Goal: Check status

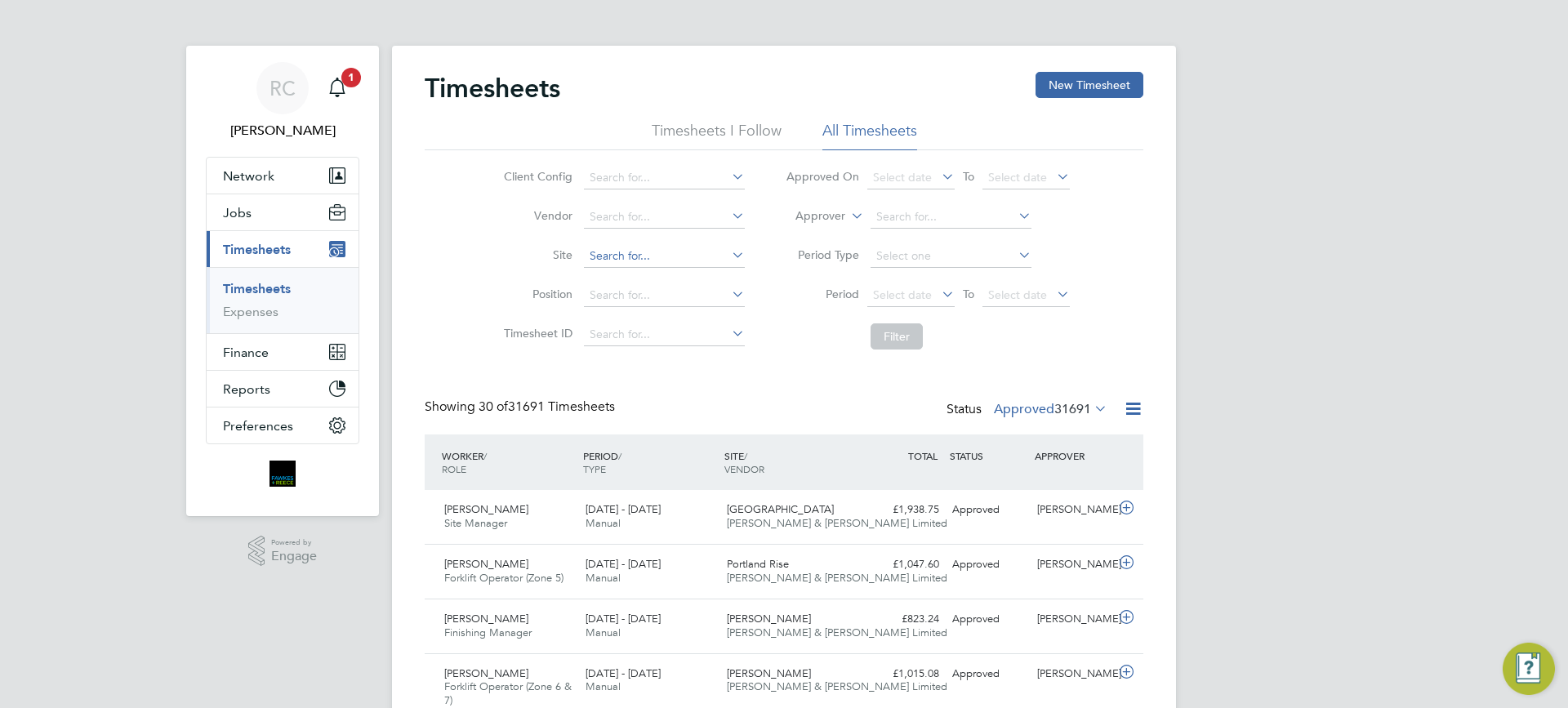
click at [598, 253] on input at bounding box center [665, 257] width 161 height 22
click at [642, 273] on li "[GEOGRAPHIC_DATA]" at bounding box center [664, 278] width 163 height 22
type input "[GEOGRAPHIC_DATA]"
click at [894, 288] on span "Select date" at bounding box center [902, 295] width 59 height 15
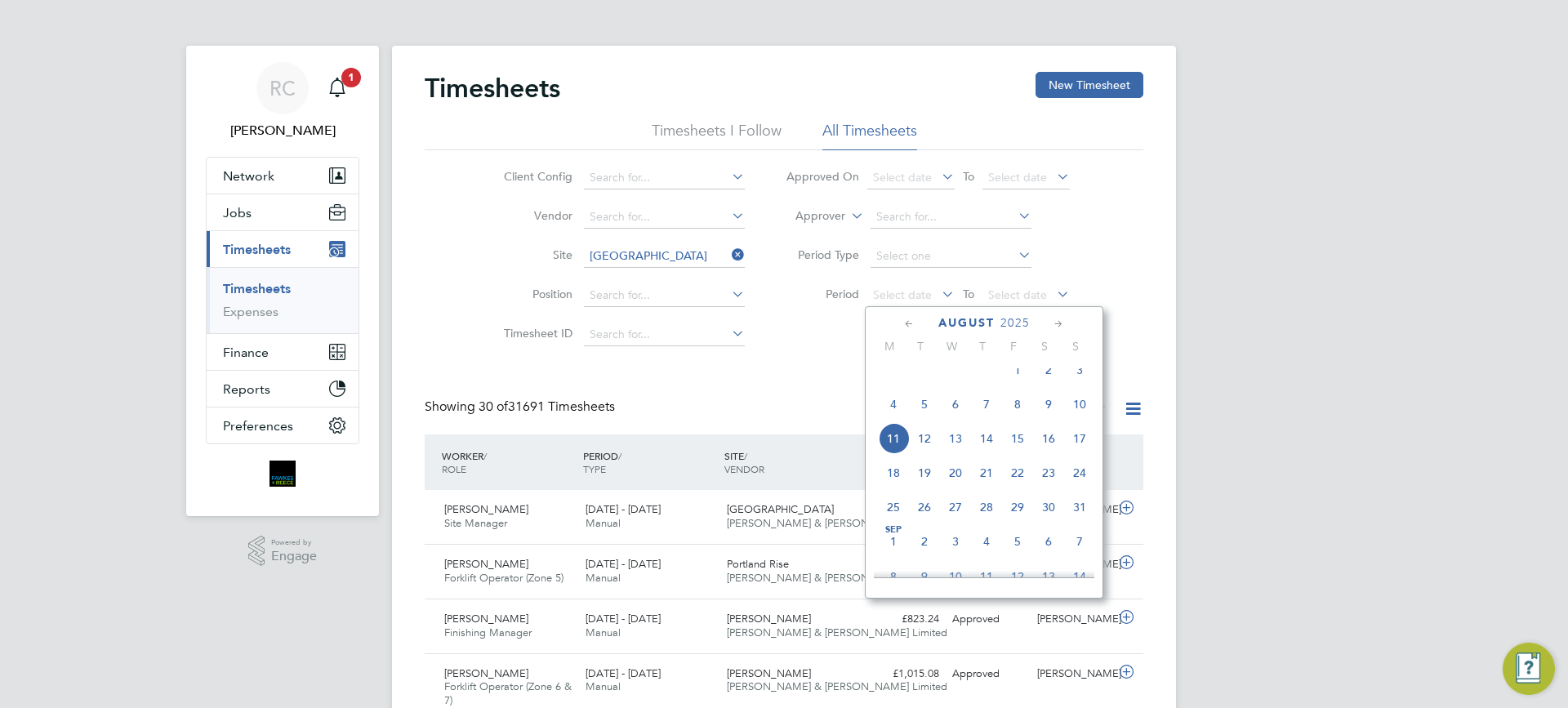
click at [886, 419] on span "4" at bounding box center [893, 404] width 31 height 31
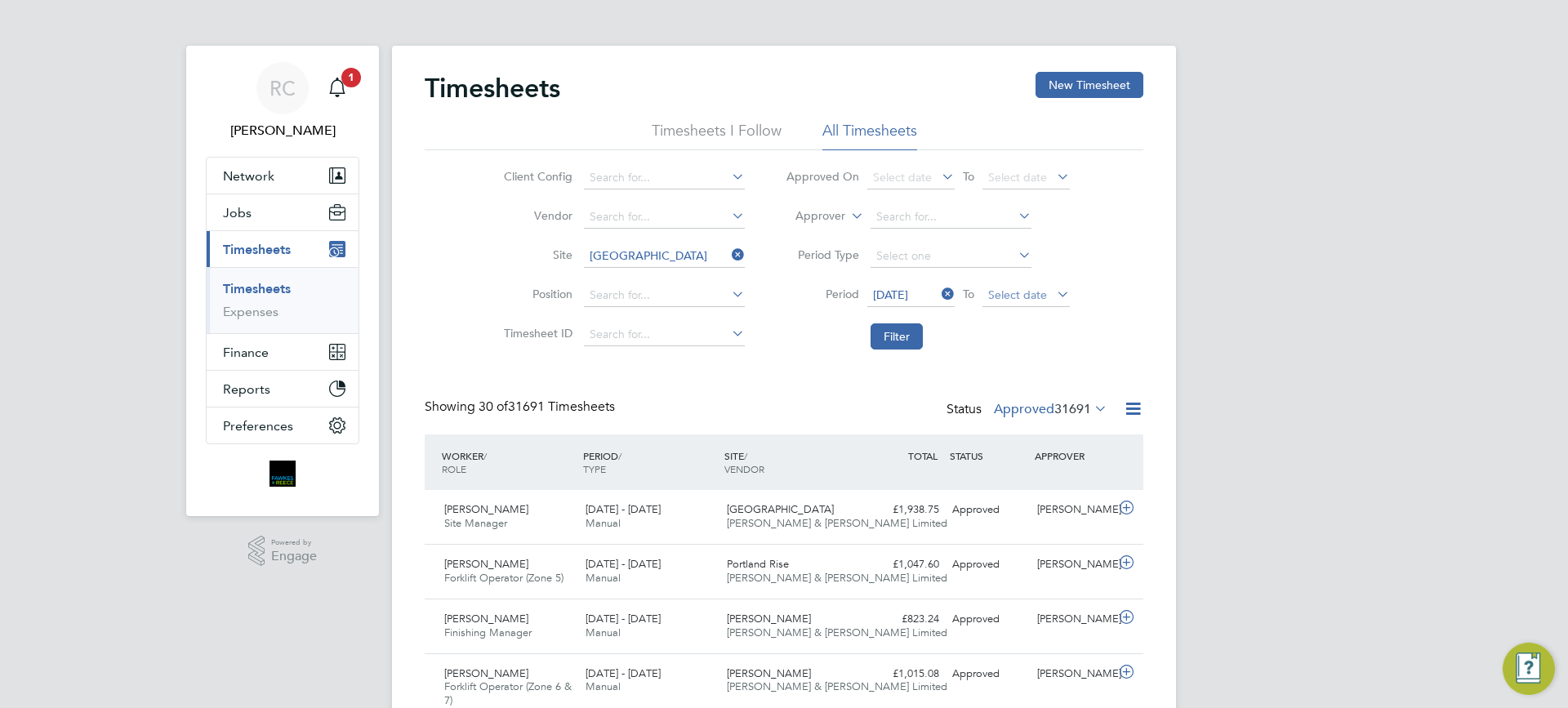
click at [1010, 291] on span "Select date" at bounding box center [1017, 295] width 59 height 15
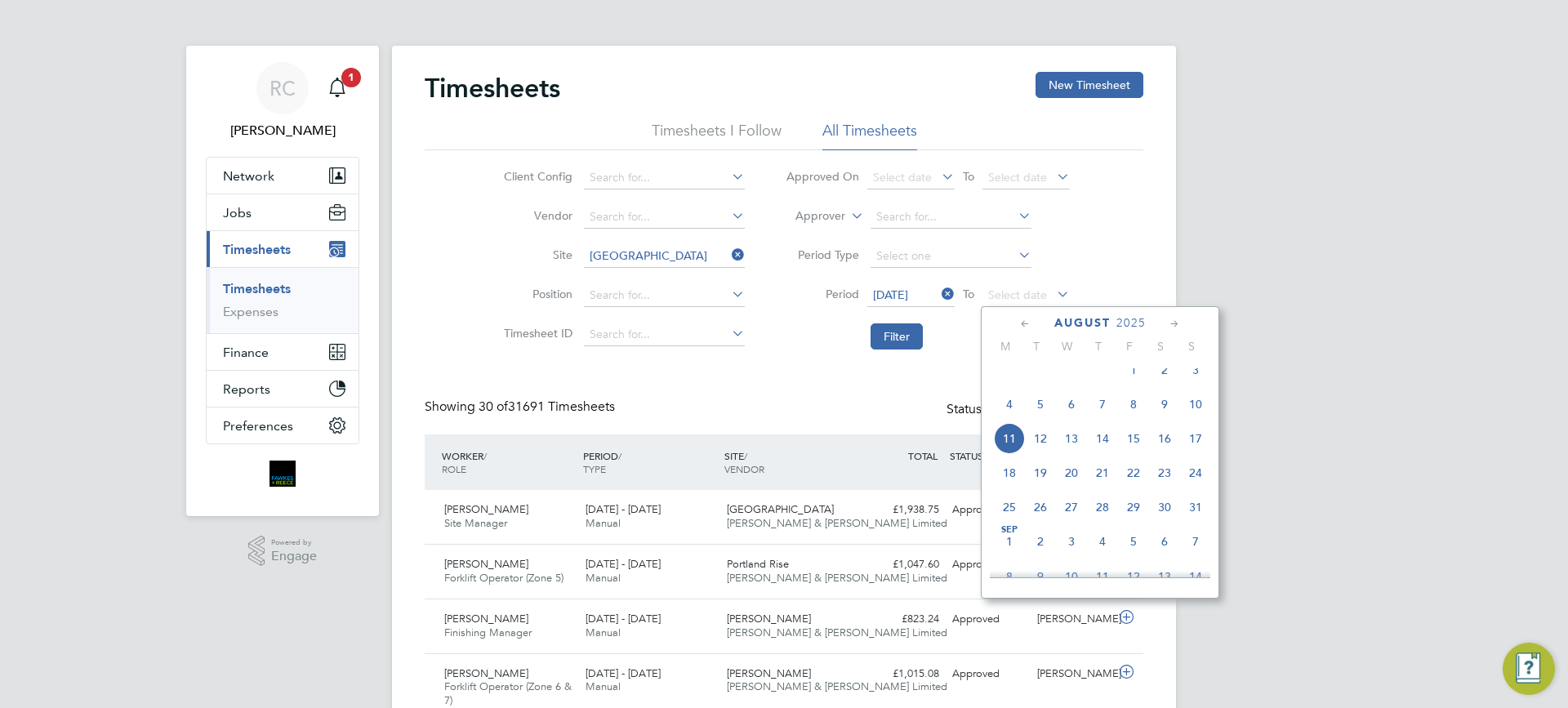
click at [1200, 419] on span "10" at bounding box center [1194, 404] width 31 height 31
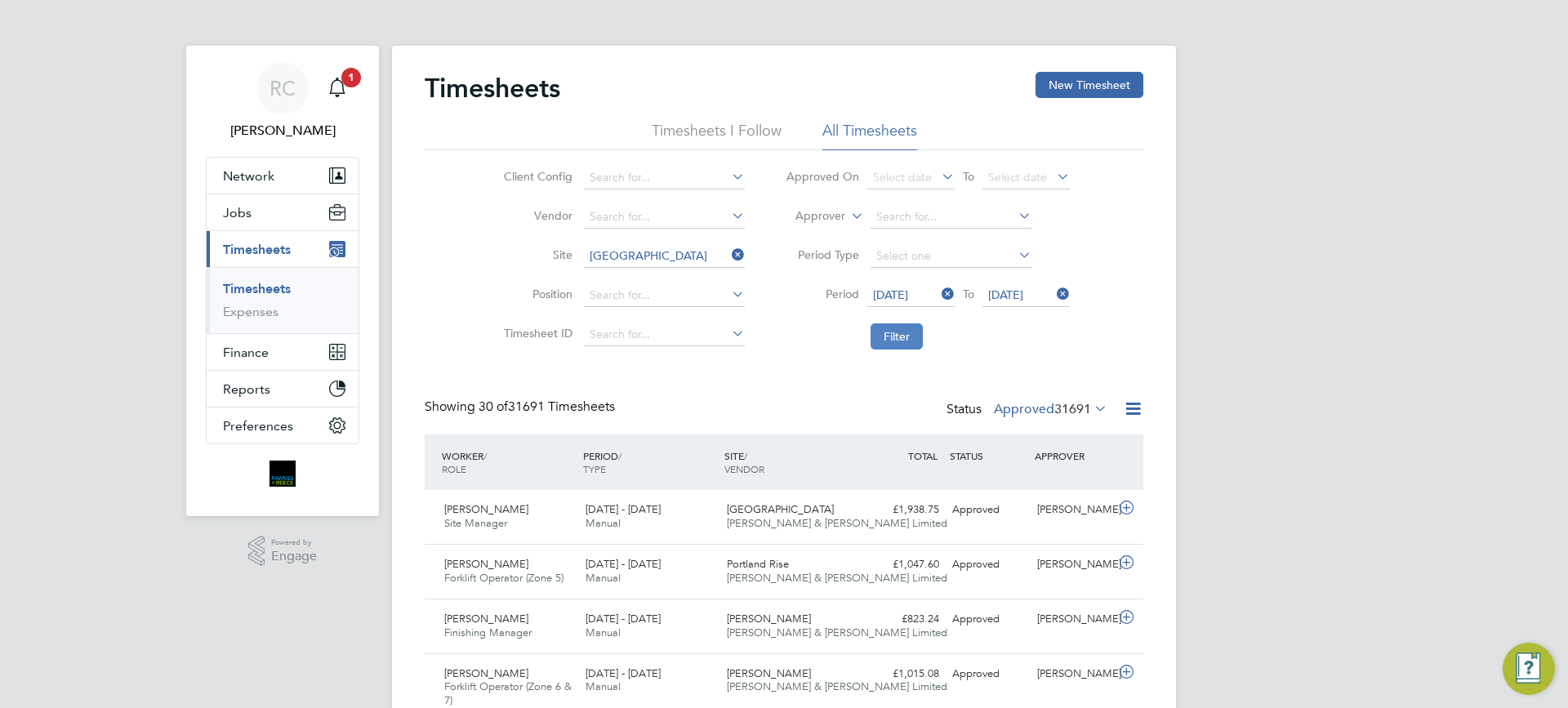
click at [901, 331] on button "Filter" at bounding box center [897, 336] width 52 height 26
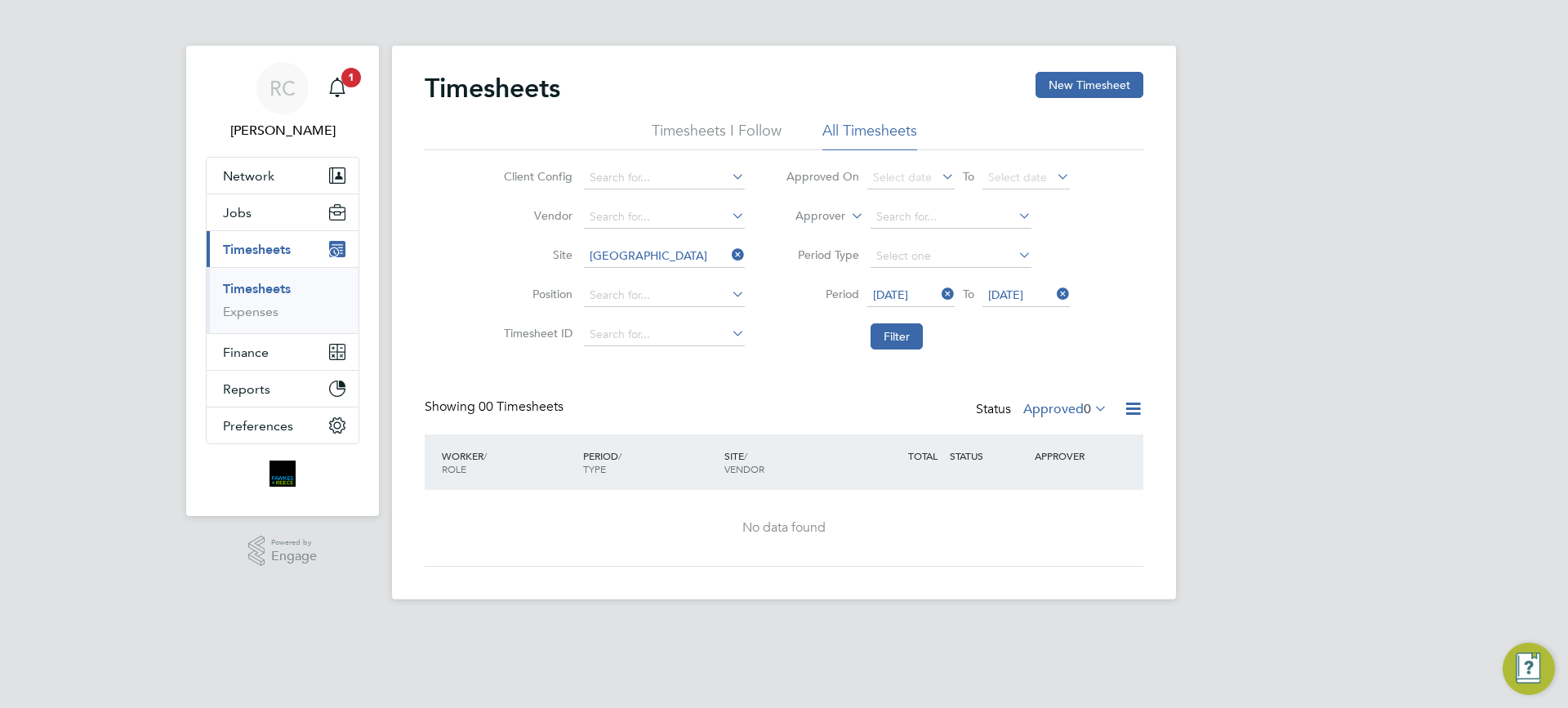
click at [1091, 406] on icon at bounding box center [1091, 408] width 0 height 22
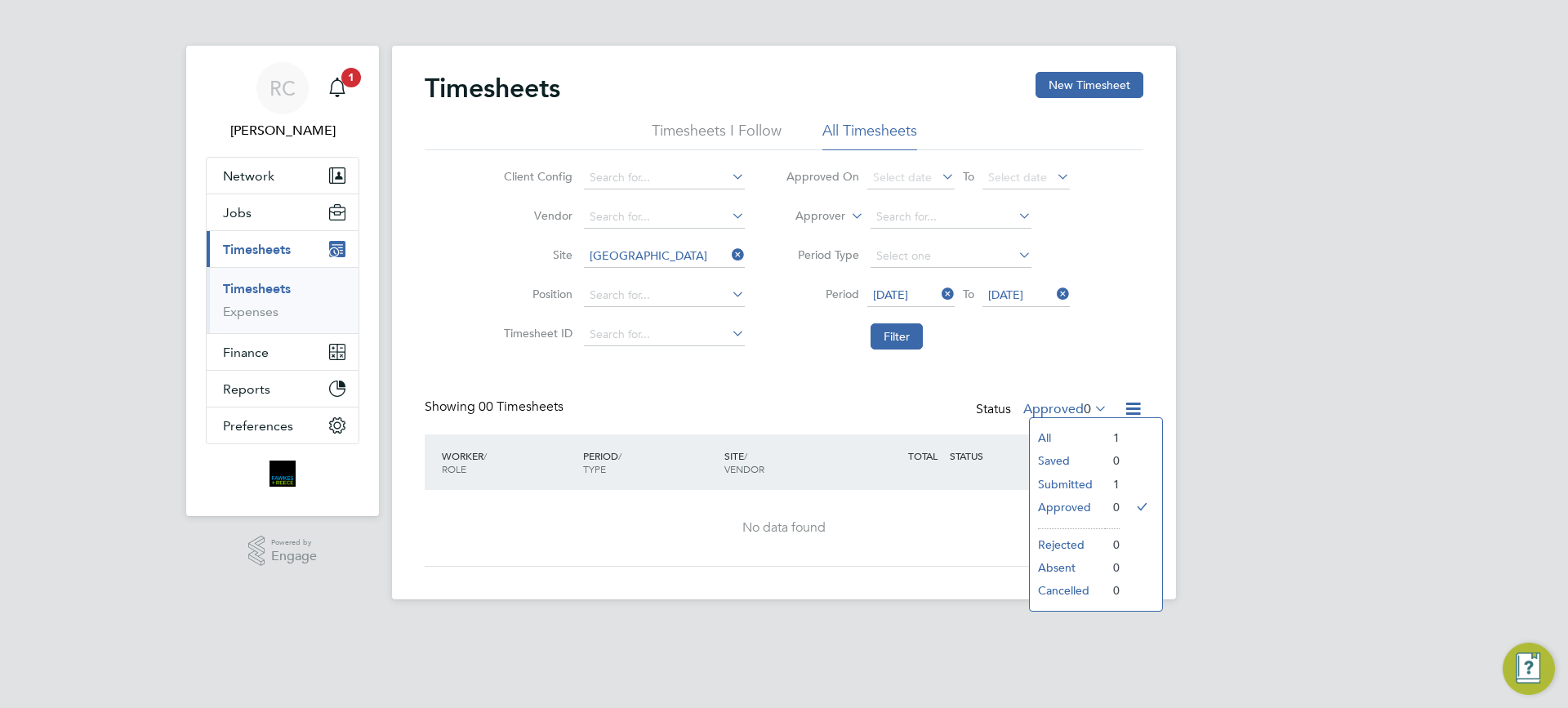
click at [1081, 482] on li "Submitted" at bounding box center [1067, 484] width 75 height 22
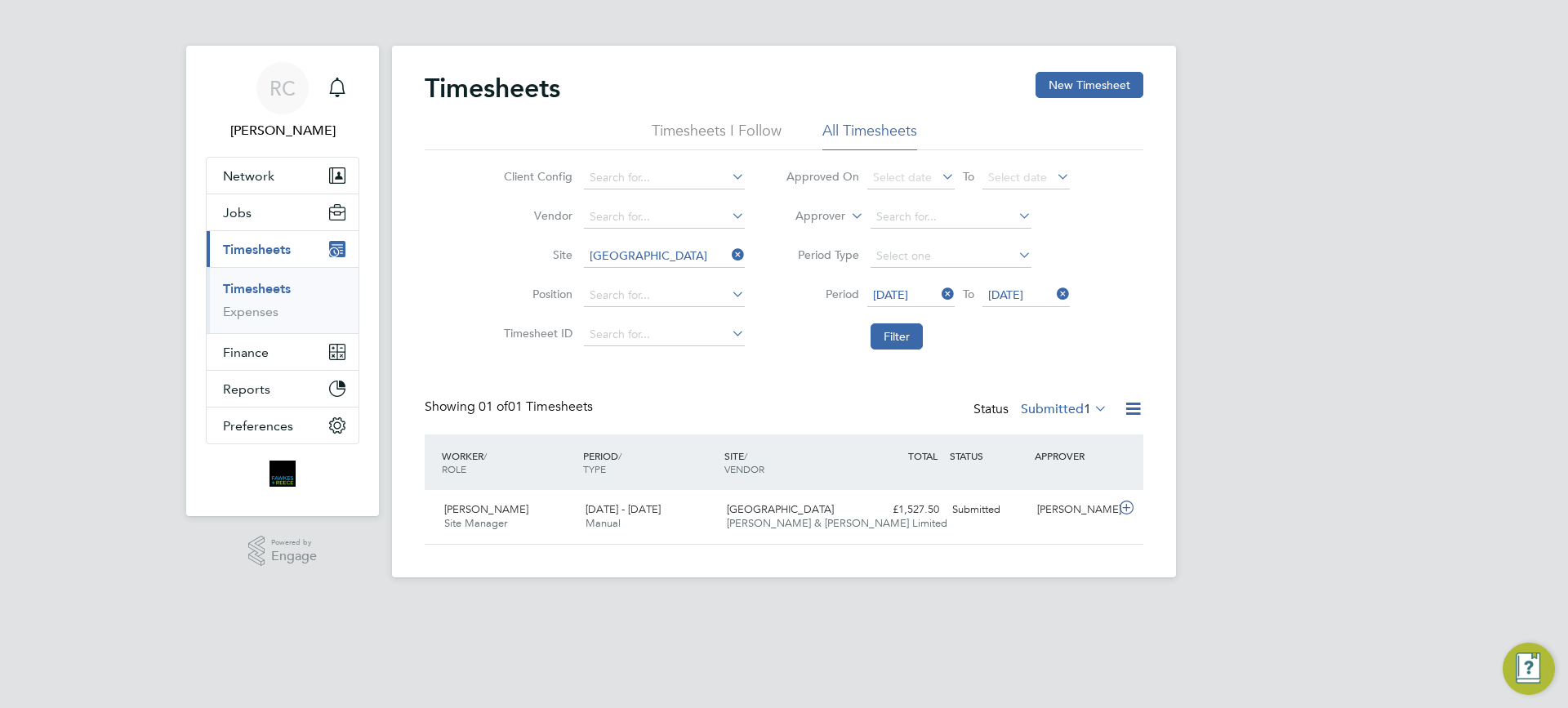
click at [1276, 62] on div "RC [PERSON_NAME] Notifications Applications: Network Team Members Businesses Si…" at bounding box center [784, 302] width 1568 height 604
click at [898, 339] on button "Filter" at bounding box center [897, 336] width 52 height 26
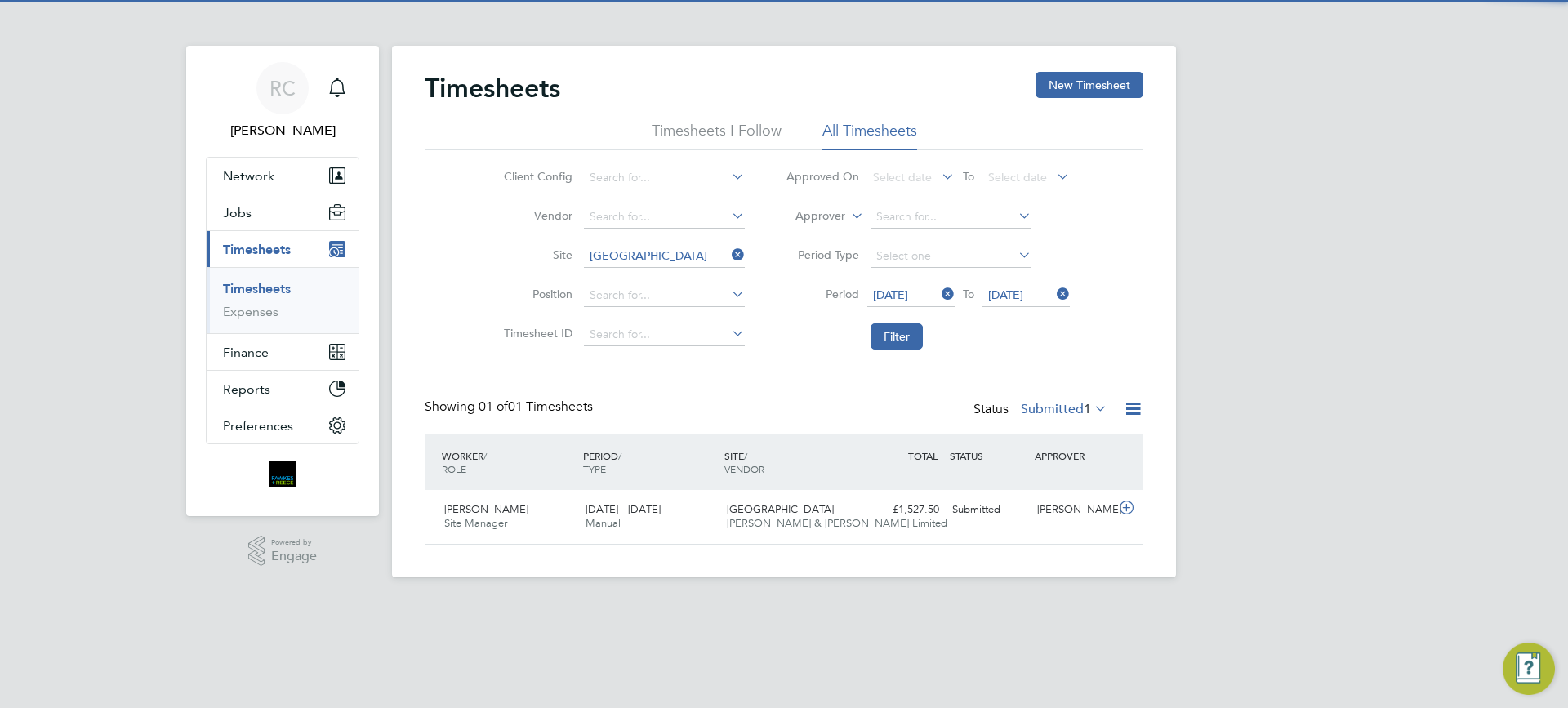
click at [1070, 404] on label "Submitted 1" at bounding box center [1063, 408] width 86 height 16
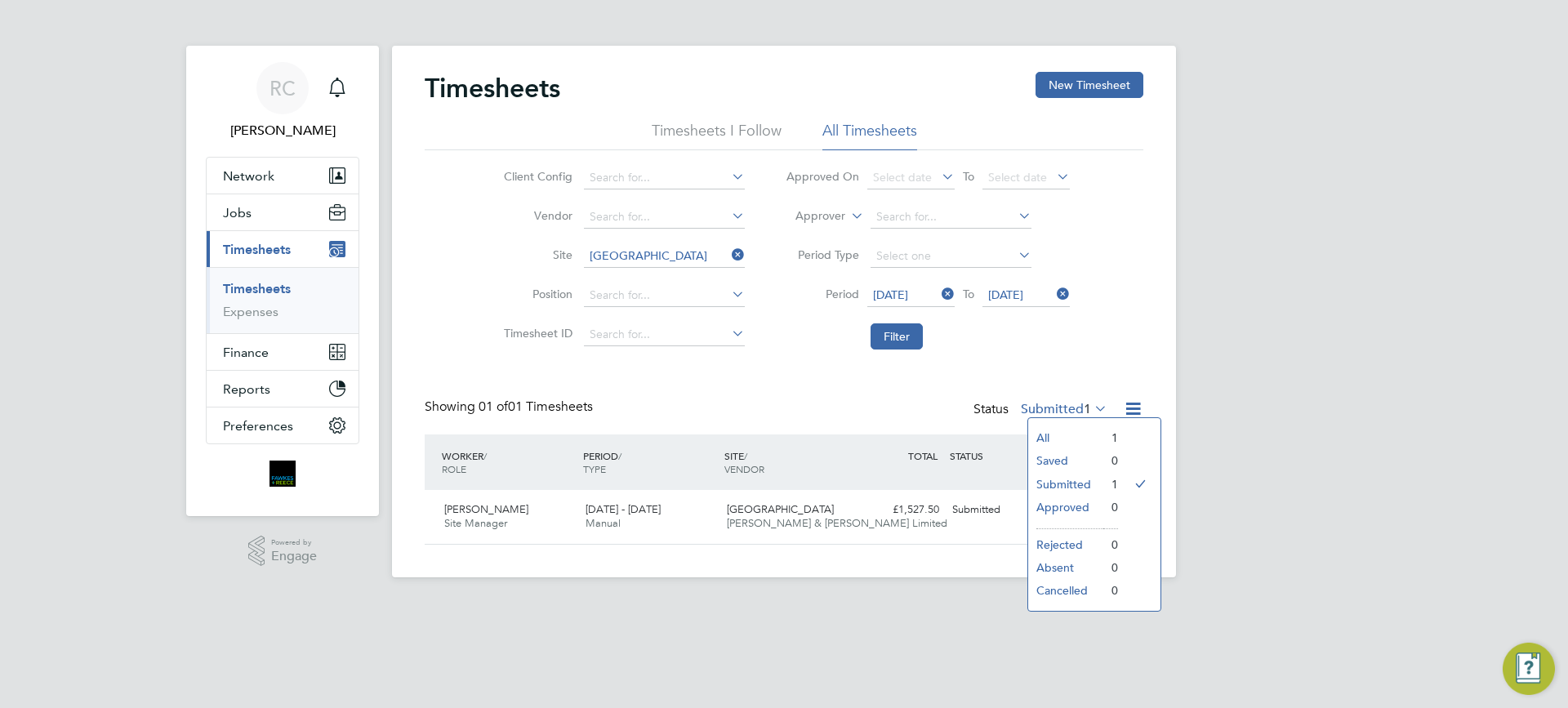
click at [1322, 394] on div "RC [PERSON_NAME] Notifications Applications: Network Team Members Businesses Si…" at bounding box center [784, 302] width 1568 height 604
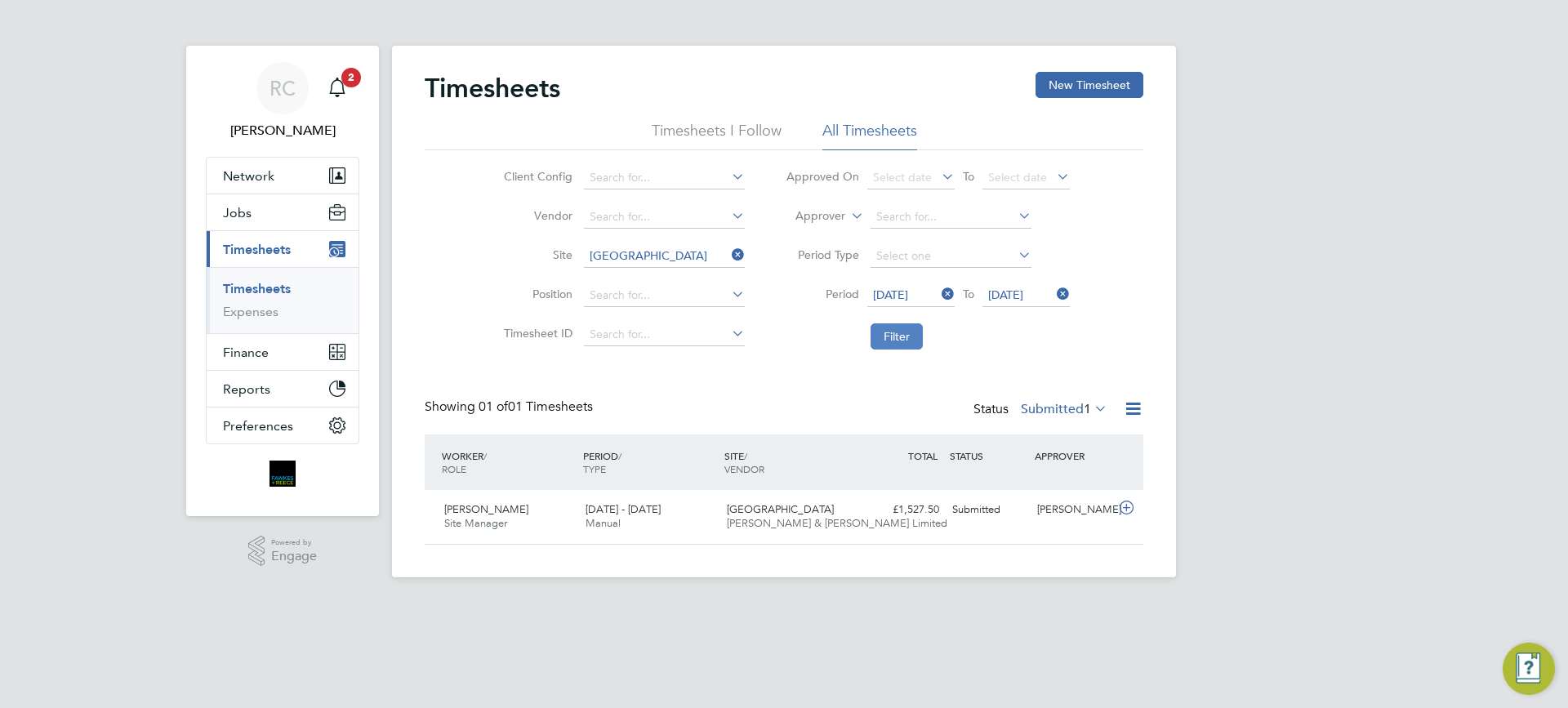
click at [886, 342] on button "Filter" at bounding box center [897, 336] width 52 height 26
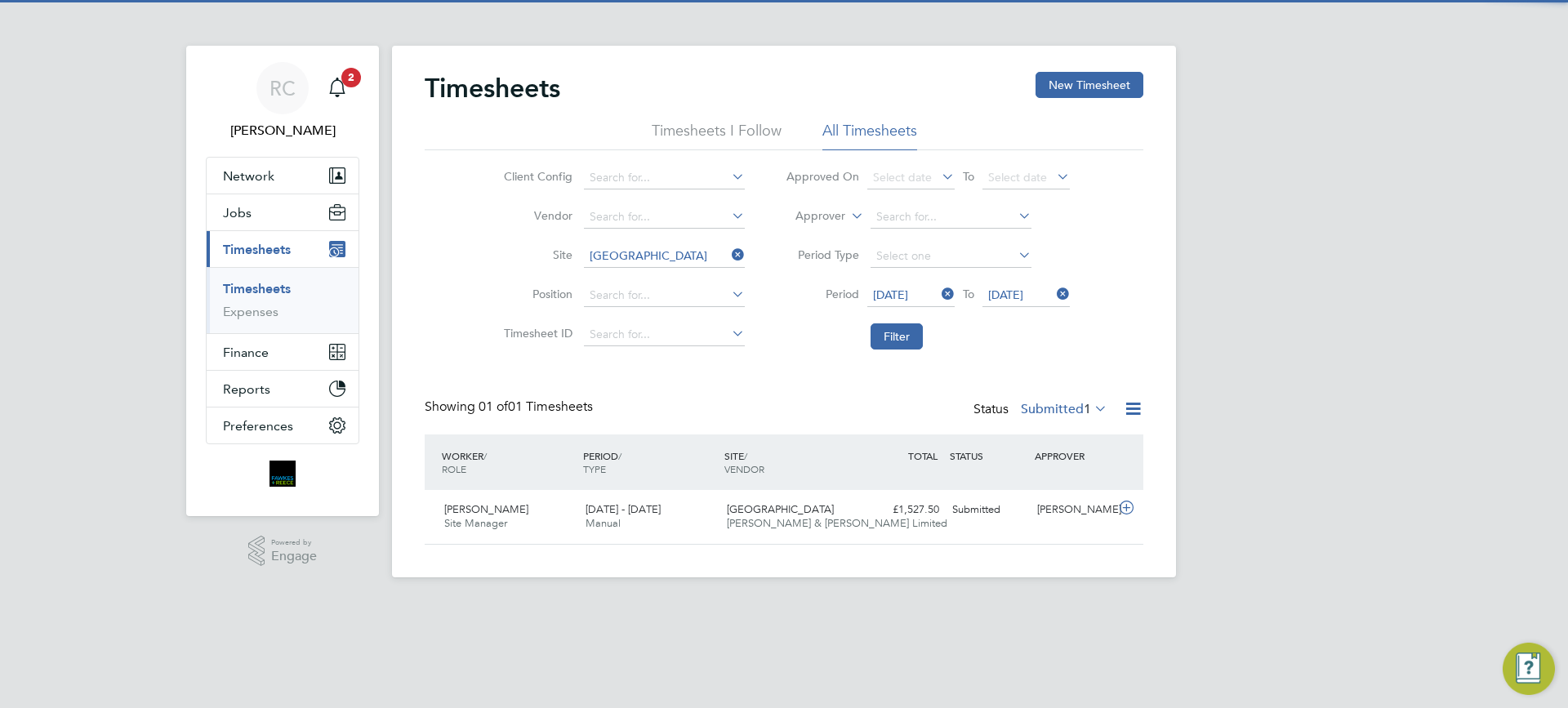
click at [1066, 413] on label "Submitted 1" at bounding box center [1063, 408] width 86 height 16
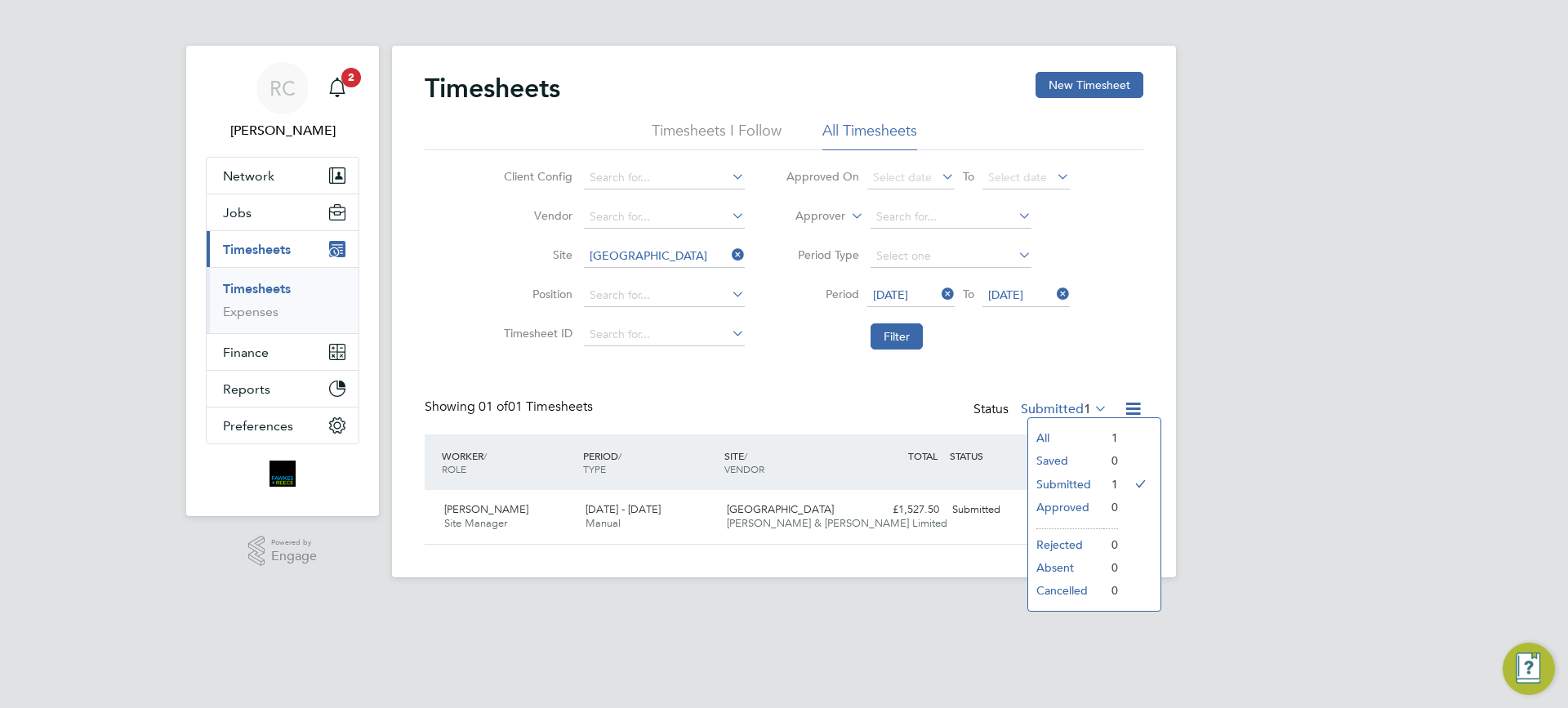
click at [1074, 506] on li "Approved" at bounding box center [1065, 507] width 75 height 22
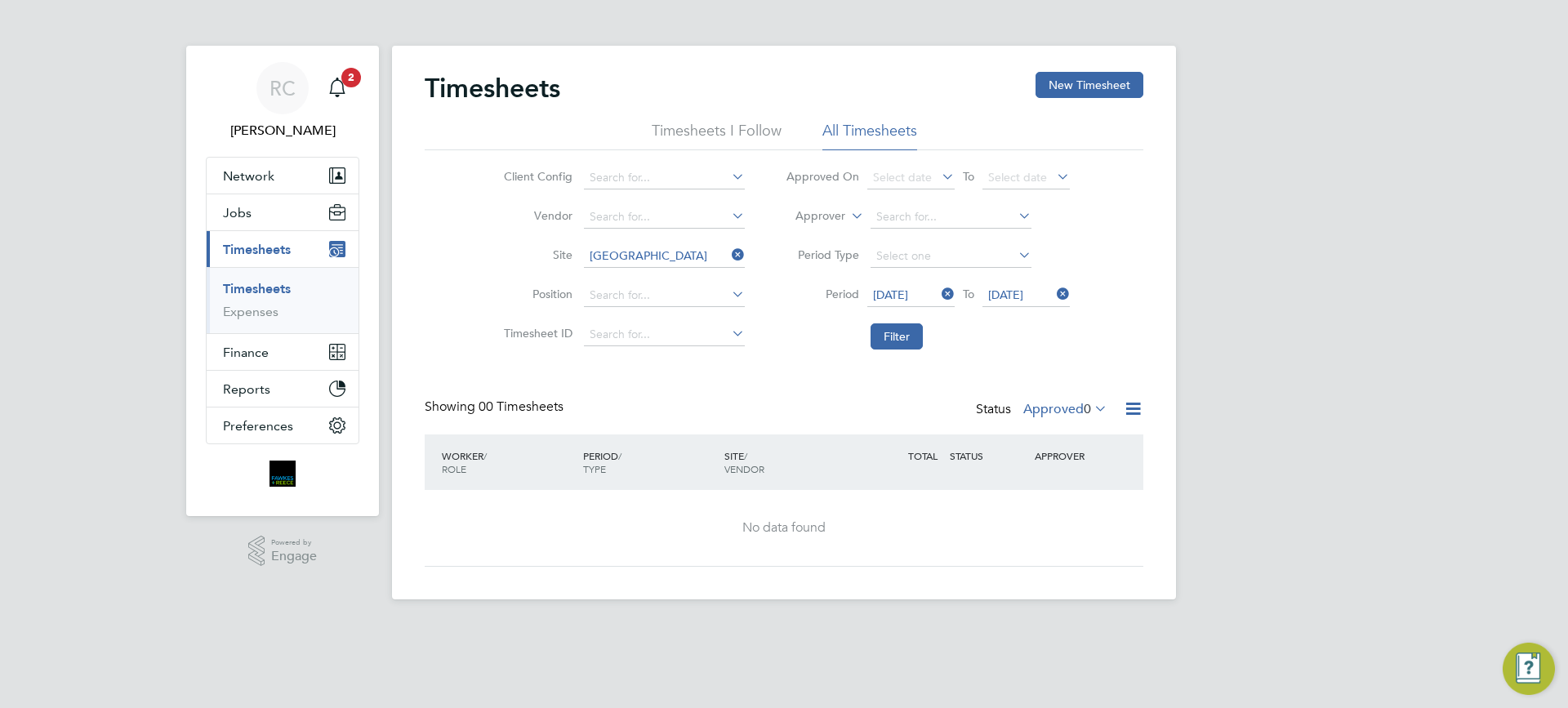
click at [1111, 610] on app-footer at bounding box center [784, 612] width 784 height 26
click at [906, 337] on button "Filter" at bounding box center [897, 336] width 52 height 26
click at [1060, 413] on label "Approved 0" at bounding box center [1065, 408] width 84 height 16
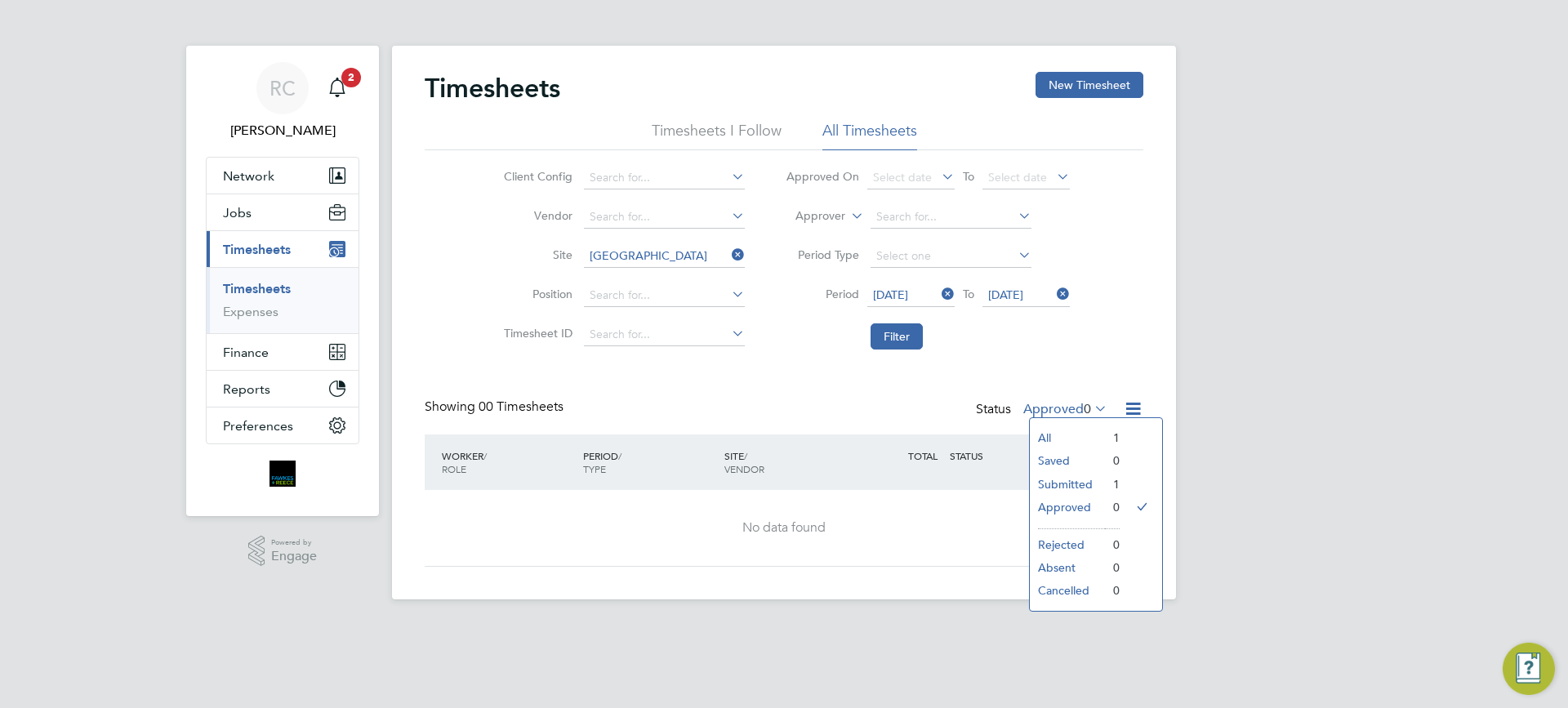
click at [1059, 479] on li "Submitted" at bounding box center [1067, 484] width 75 height 22
